Goal: Entertainment & Leisure: Consume media (video, audio)

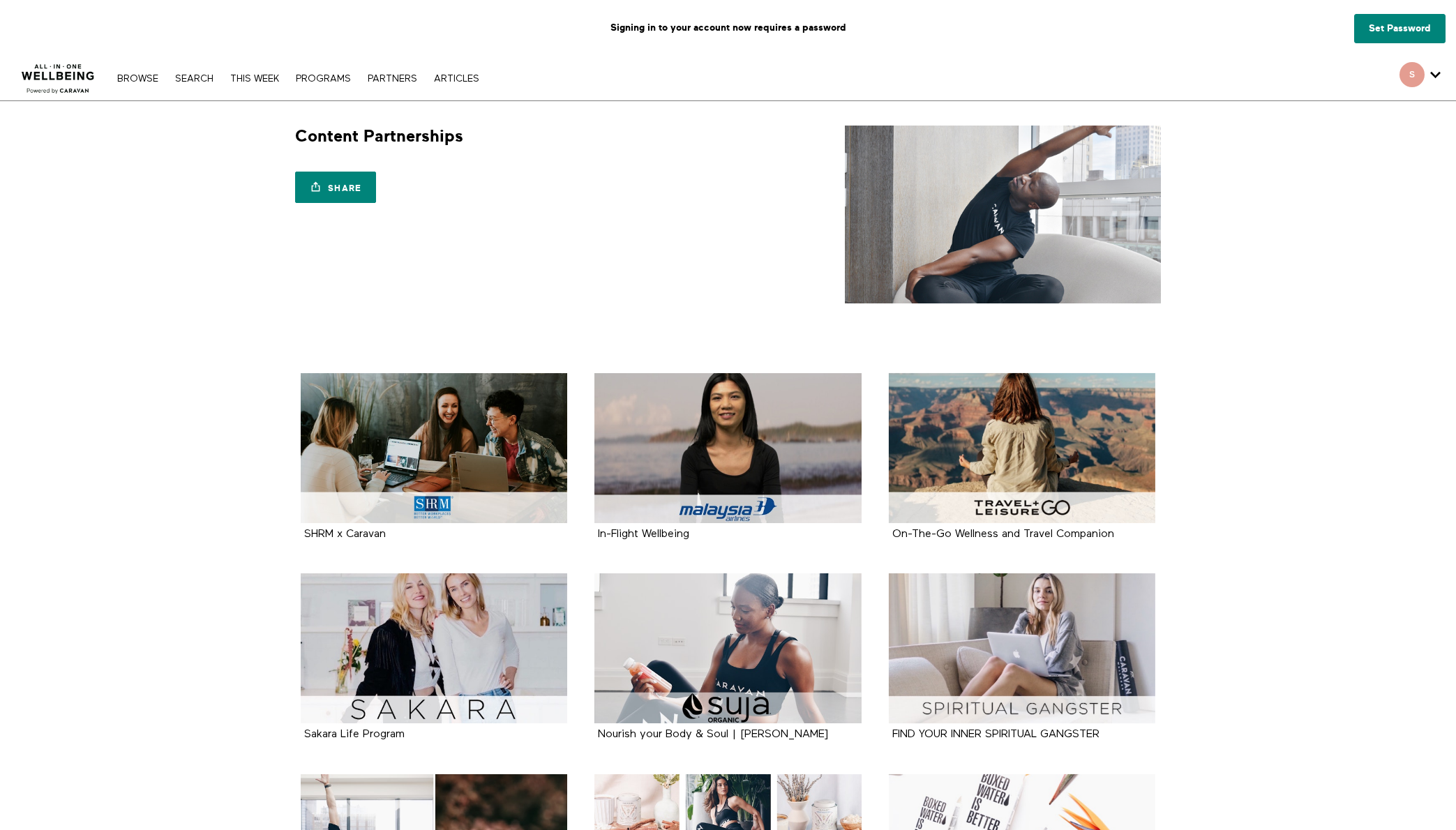
scroll to position [163, 0]
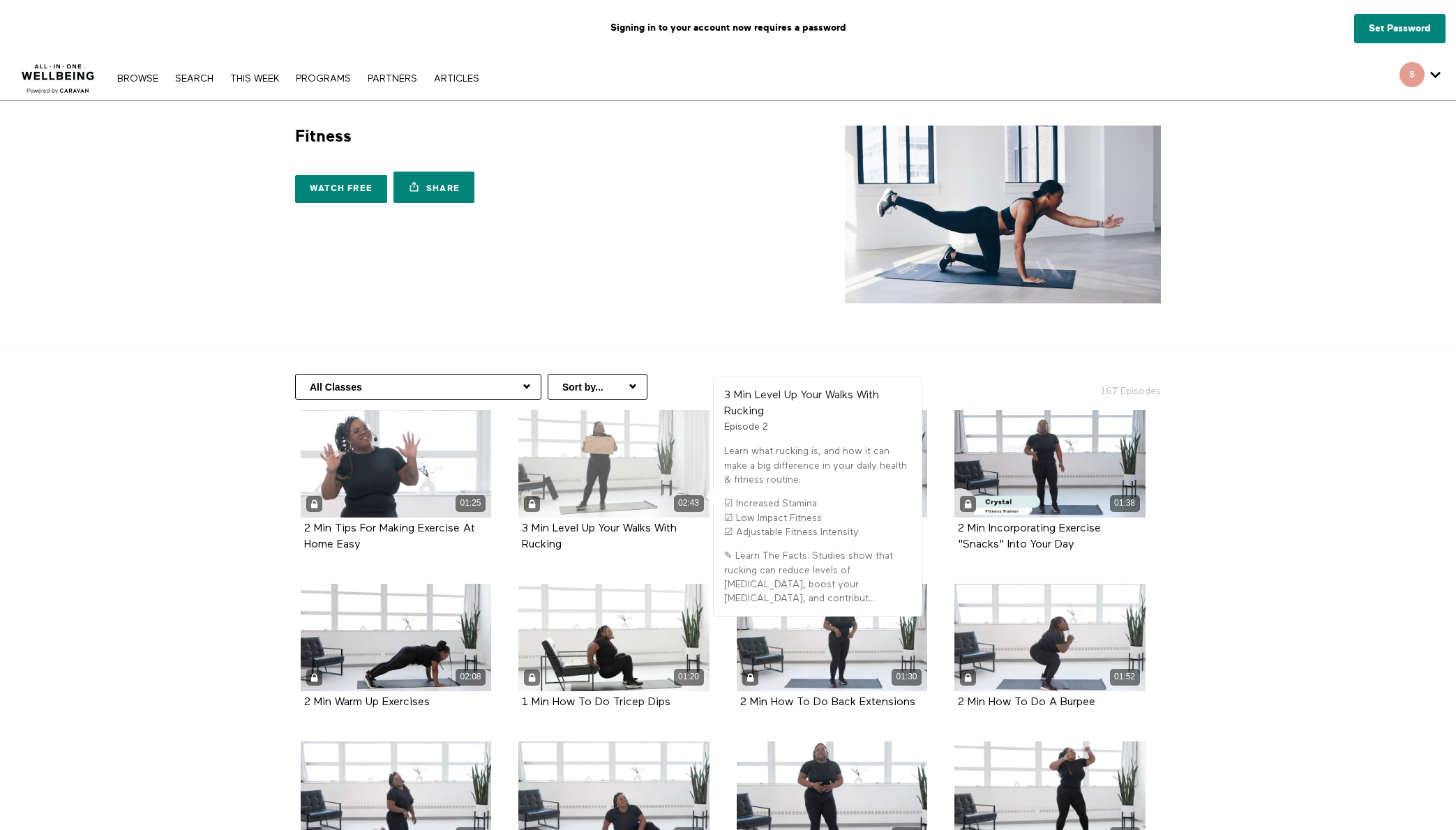
click at [616, 465] on div "02:43" at bounding box center [614, 463] width 191 height 107
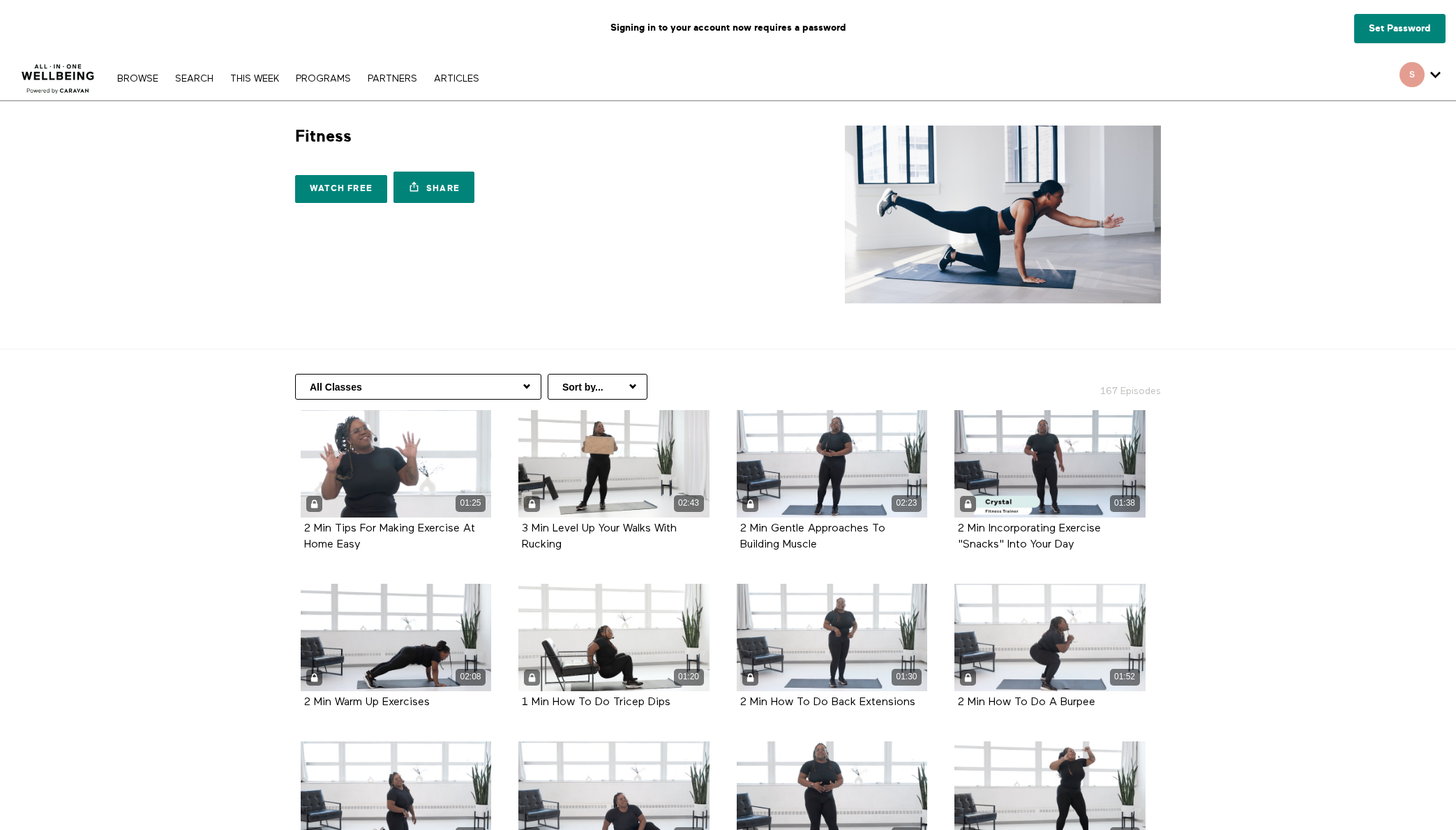
click at [55, 85] on img at bounding box center [58, 75] width 84 height 42
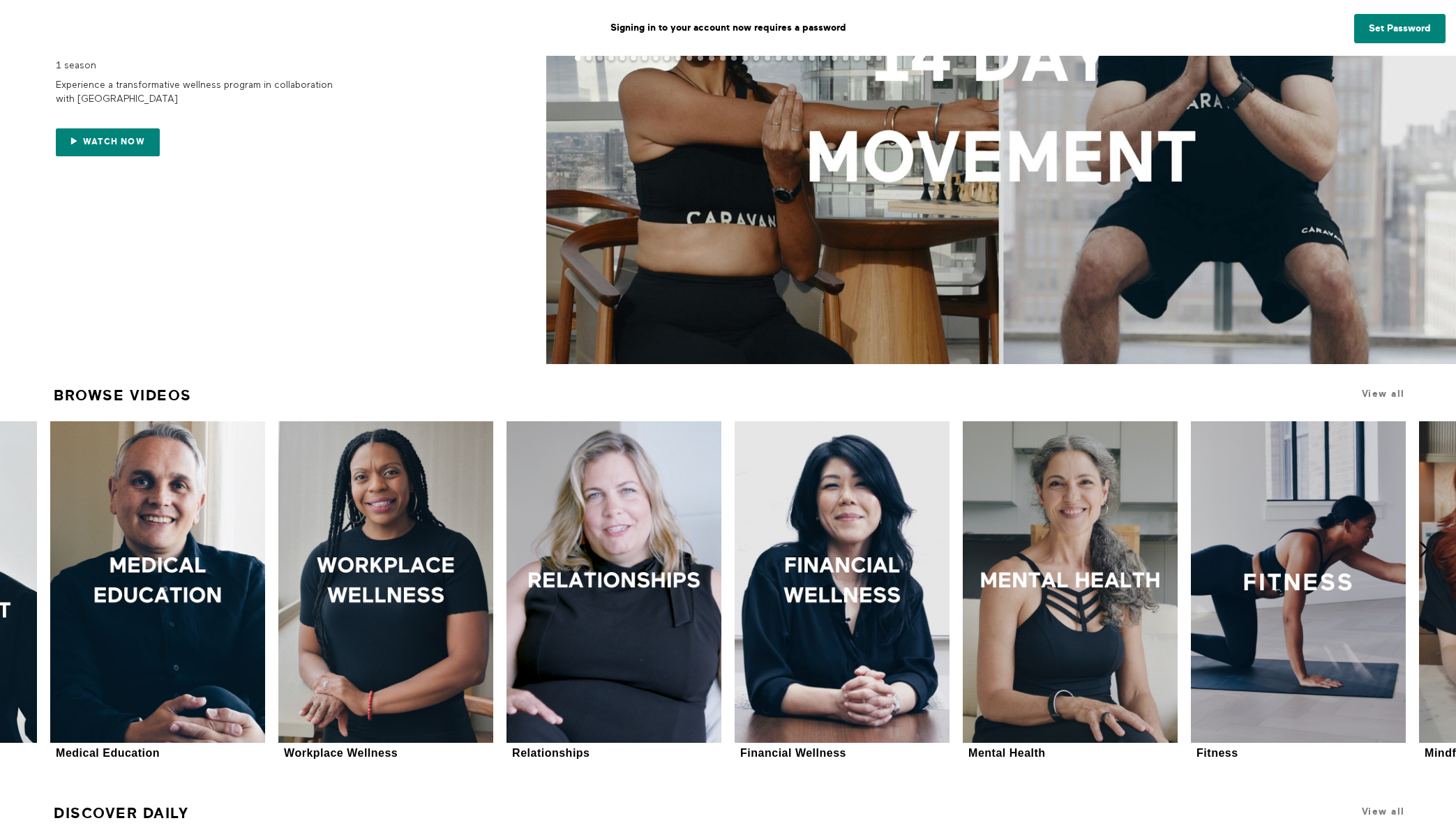
scroll to position [278, 0]
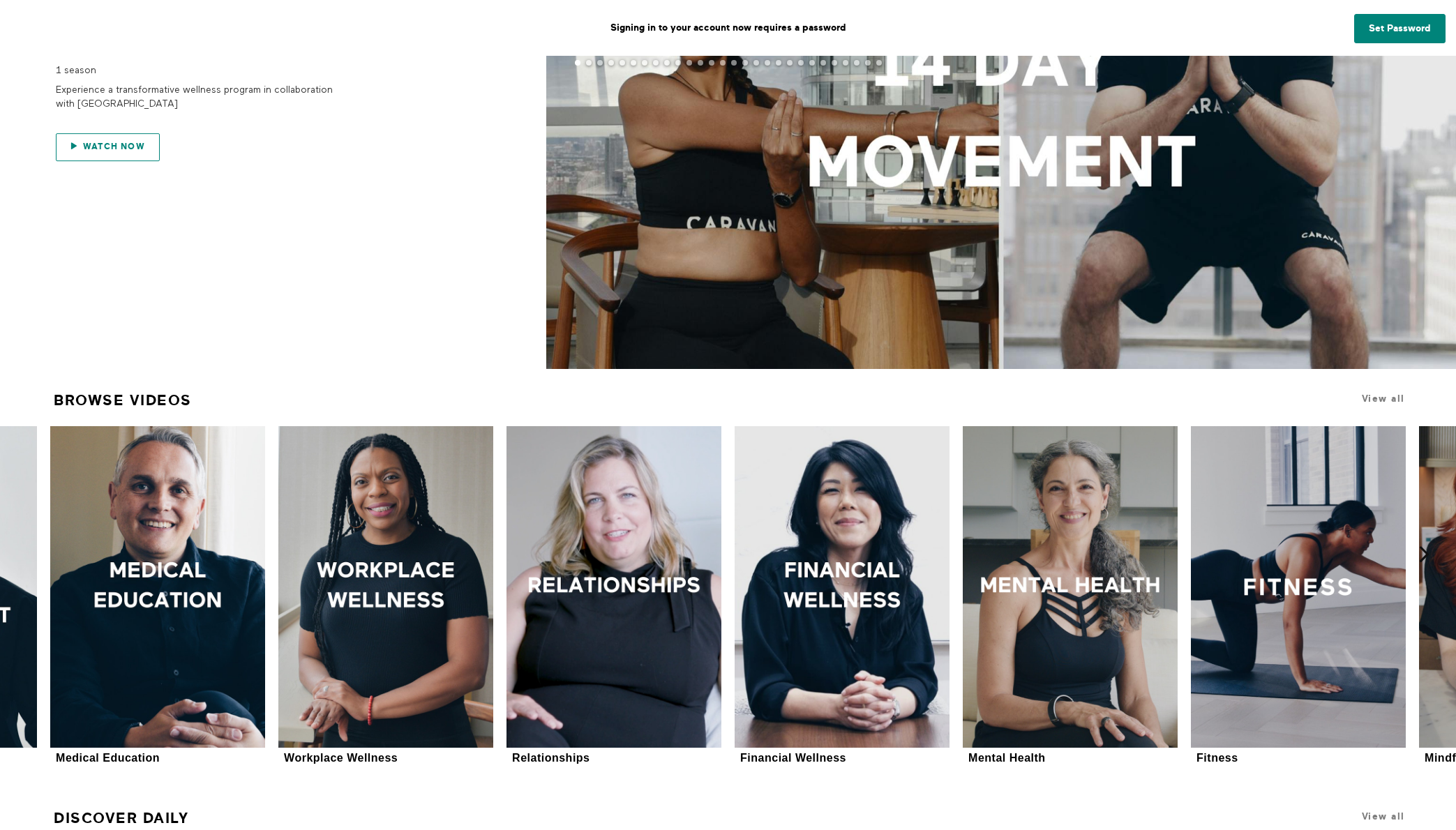
click at [107, 151] on span "Watch now" at bounding box center [114, 147] width 62 height 10
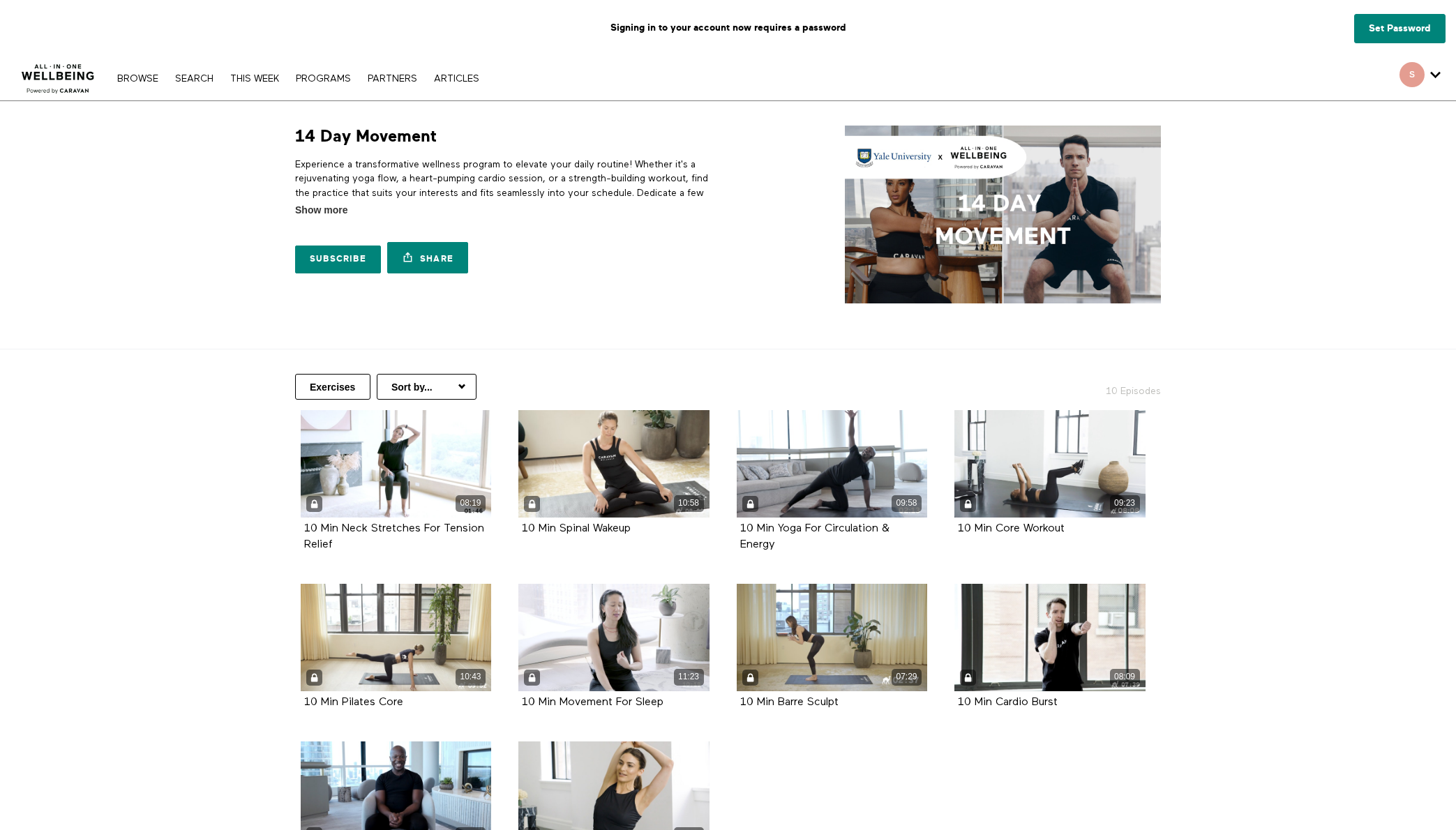
click at [983, 225] on img at bounding box center [1003, 215] width 316 height 178
click at [963, 156] on img at bounding box center [1003, 215] width 316 height 178
click at [253, 81] on link "THIS WEEK" at bounding box center [255, 79] width 63 height 10
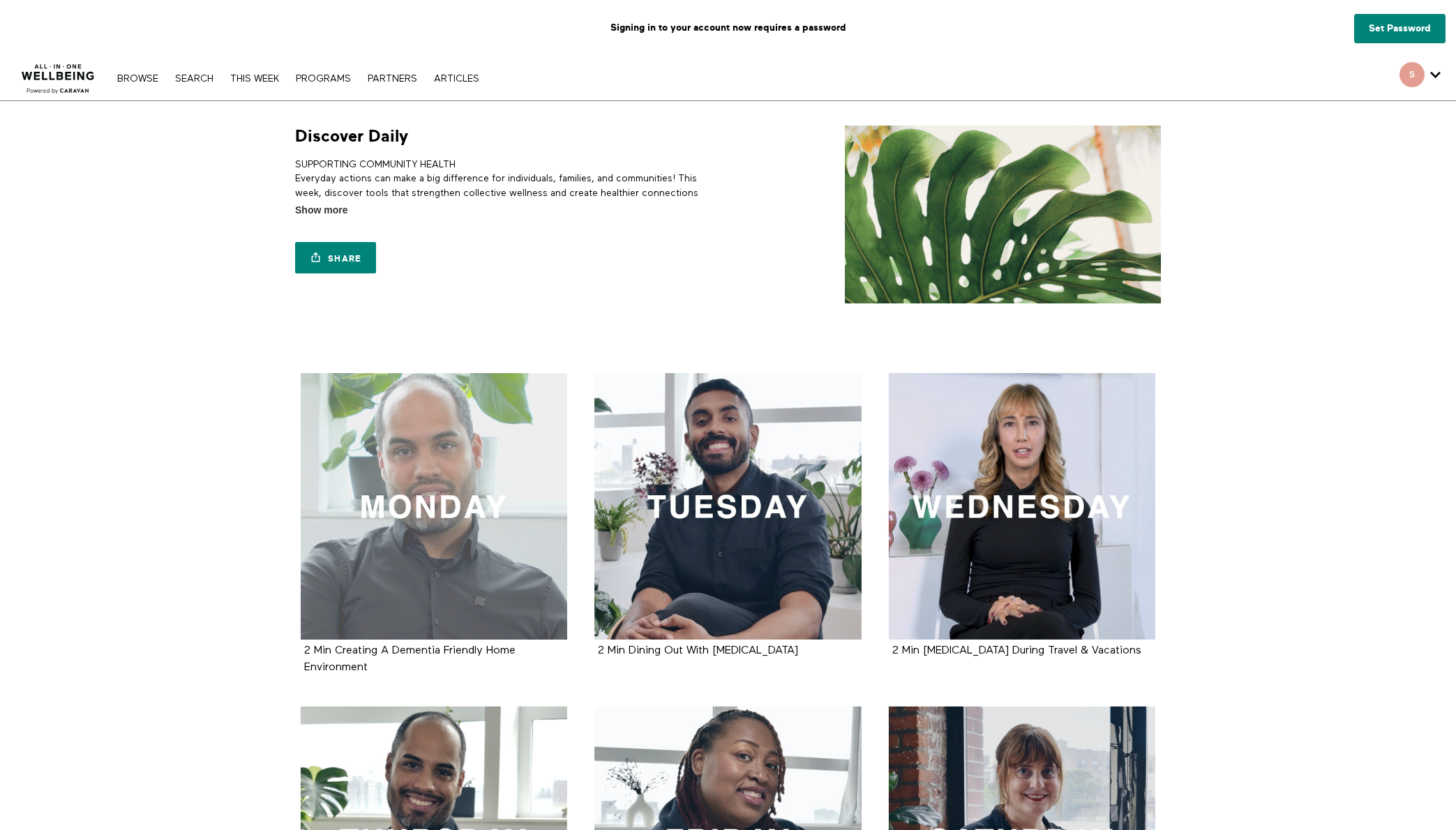
click at [410, 561] on div at bounding box center [434, 506] width 267 height 267
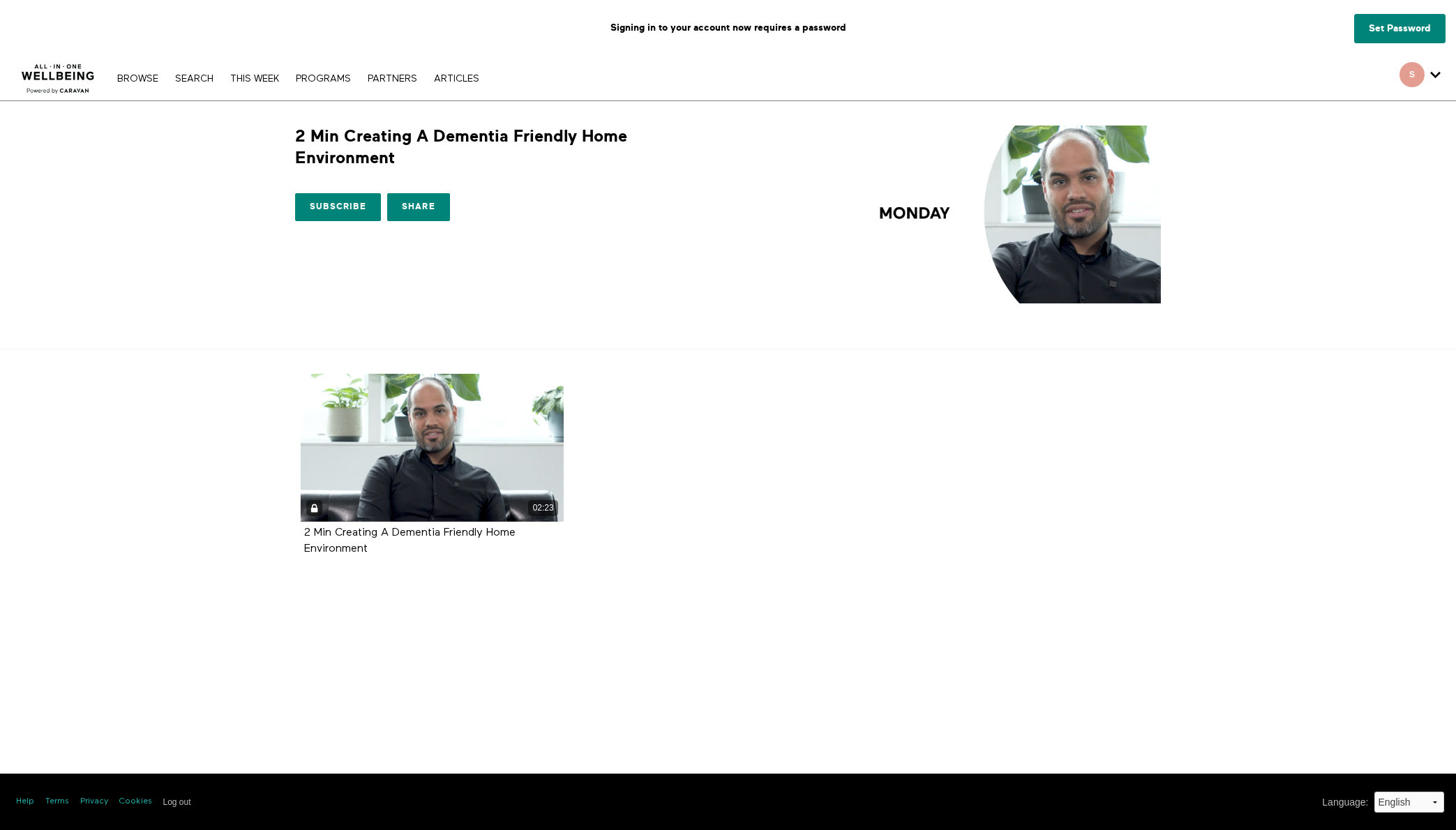
click at [424, 530] on strong "2 Min Creating A Dementia Friendly Home Environment" at bounding box center [410, 540] width 211 height 27
